Goal: Transaction & Acquisition: Obtain resource

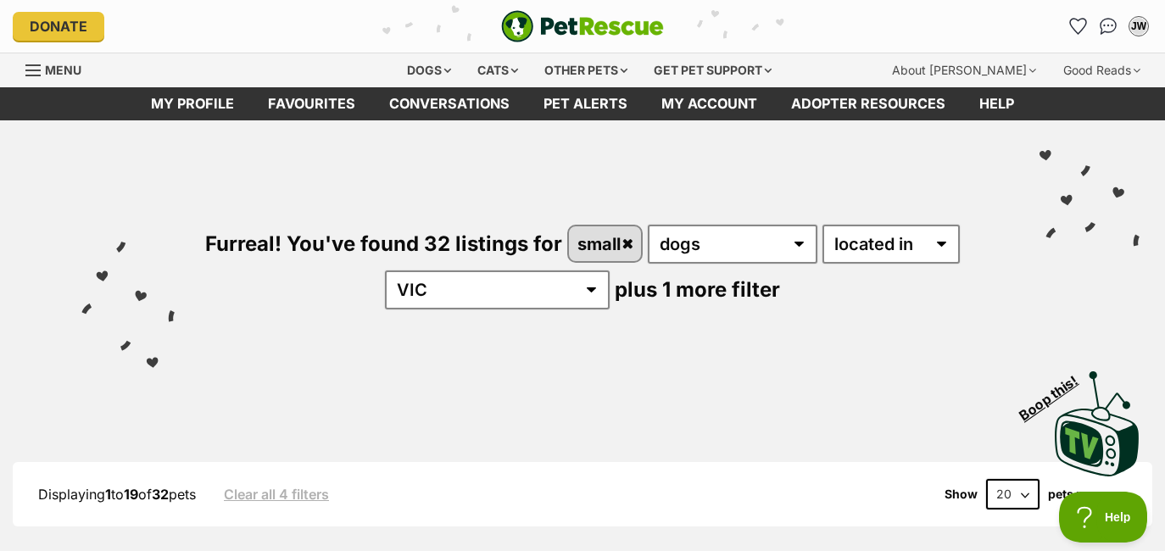
click at [1018, 491] on select "20 40 60" at bounding box center [1012, 494] width 53 height 31
select select "60"
click at [986, 480] on select "20 40 60" at bounding box center [1012, 494] width 53 height 31
select select "40"
click at [986, 480] on select "20 40 60" at bounding box center [1012, 494] width 53 height 31
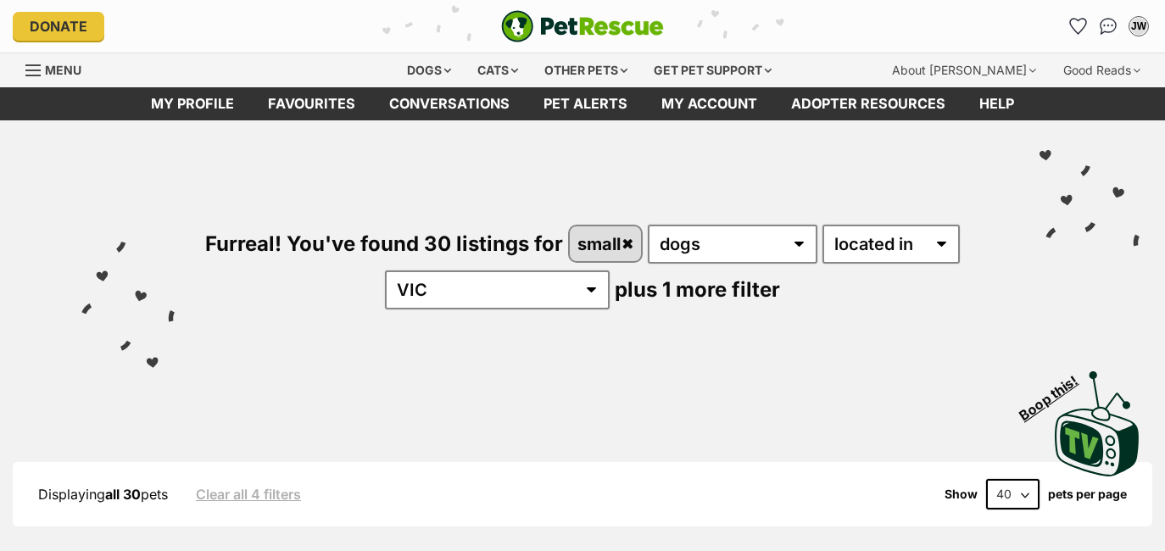
scroll to position [289, 0]
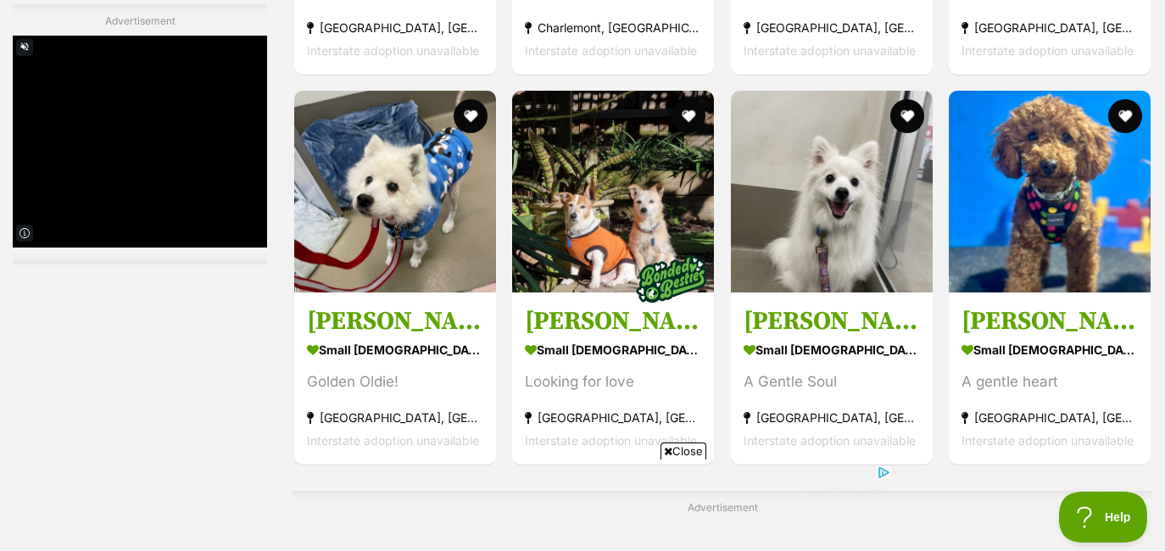
scroll to position [3642, 0]
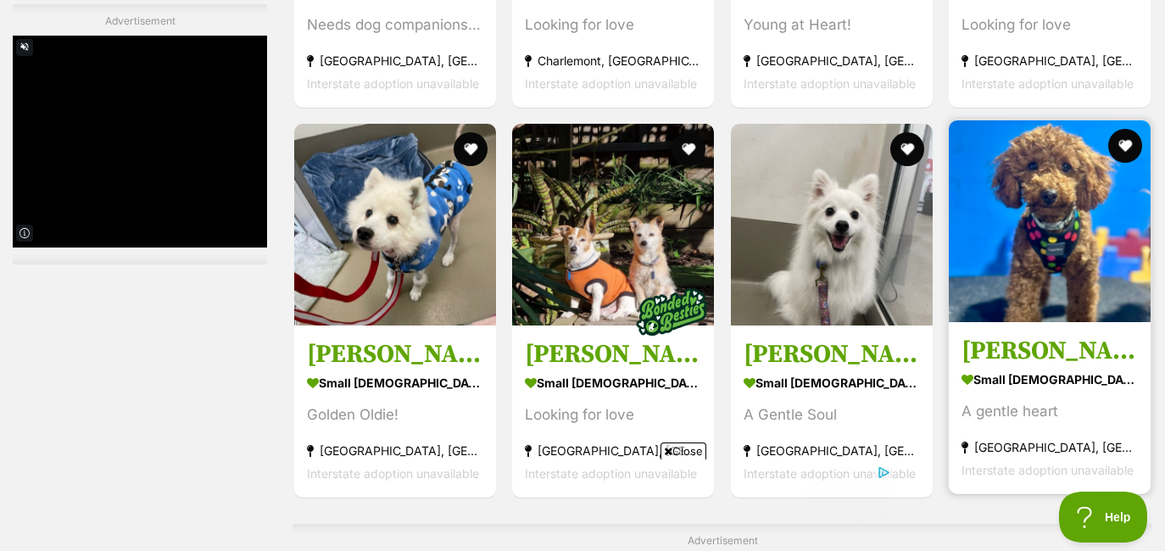
click at [1038, 263] on img at bounding box center [1050, 221] width 202 height 202
